Goal: Information Seeking & Learning: Learn about a topic

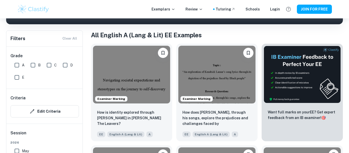
scroll to position [71, 0]
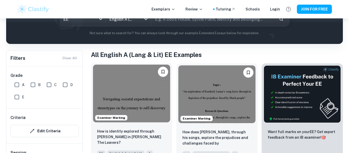
click at [136, 108] on img at bounding box center [131, 94] width 77 height 58
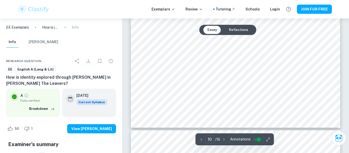
scroll to position [3073, 0]
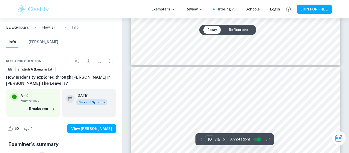
type input "11"
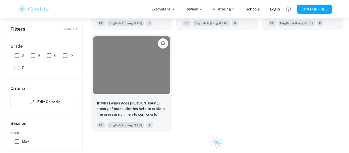
scroll to position [71, 0]
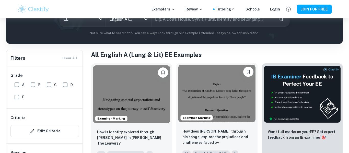
click at [211, 100] on img at bounding box center [216, 94] width 77 height 58
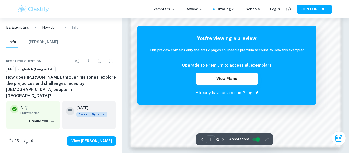
scroll to position [450, 0]
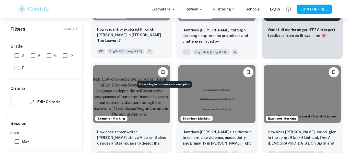
scroll to position [187, 0]
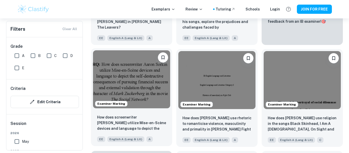
click at [140, 89] on img at bounding box center [131, 79] width 77 height 58
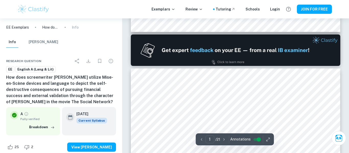
type input "2"
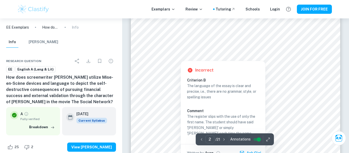
scroll to position [359, 0]
